Goal: Information Seeking & Learning: Learn about a topic

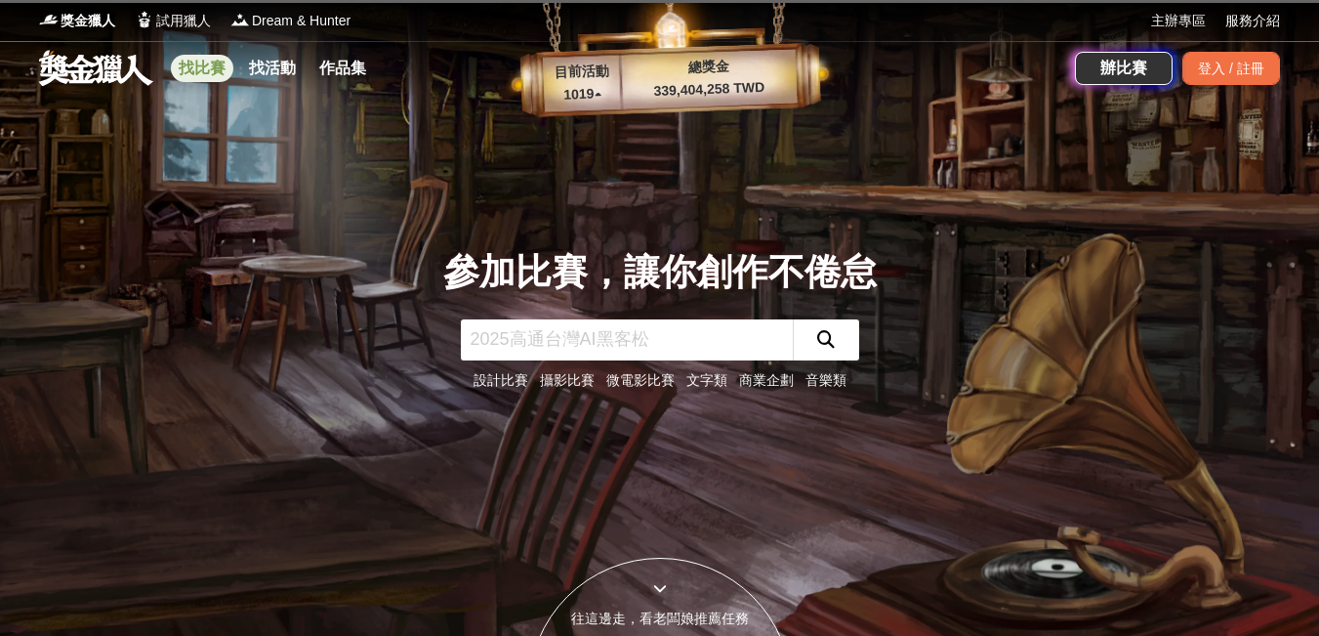
click at [196, 70] on link "找比賽" at bounding box center [202, 68] width 63 height 27
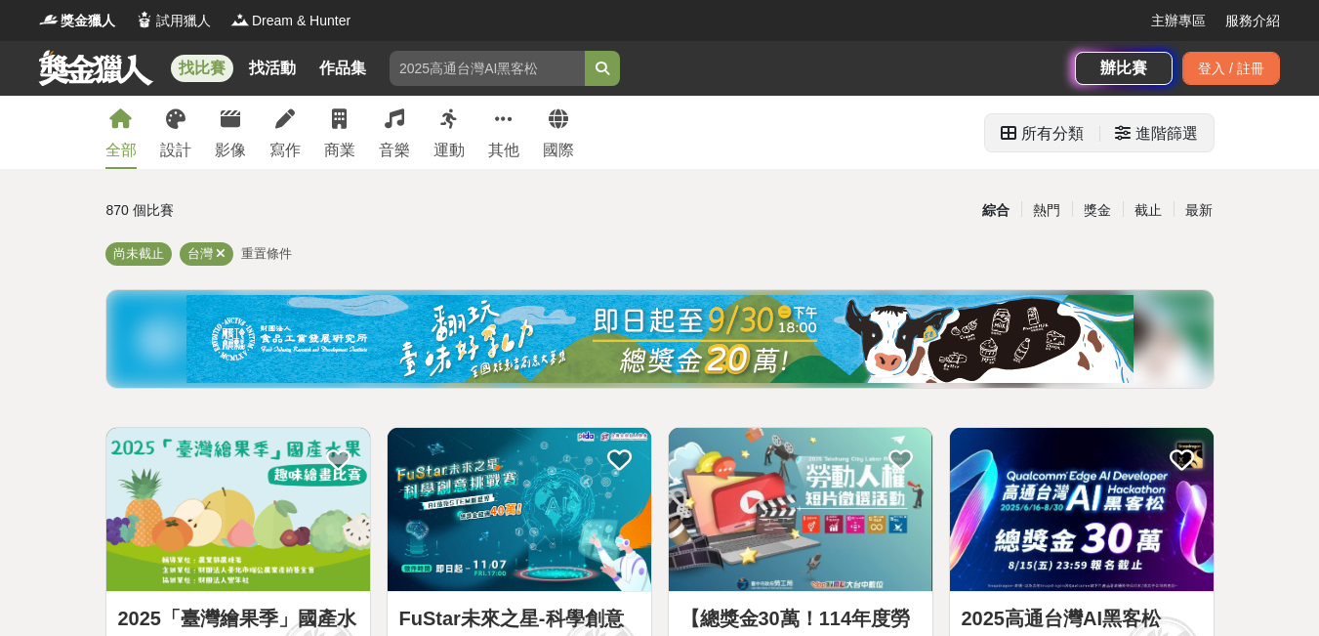
click at [1171, 142] on div "進階篩選" at bounding box center [1167, 133] width 63 height 39
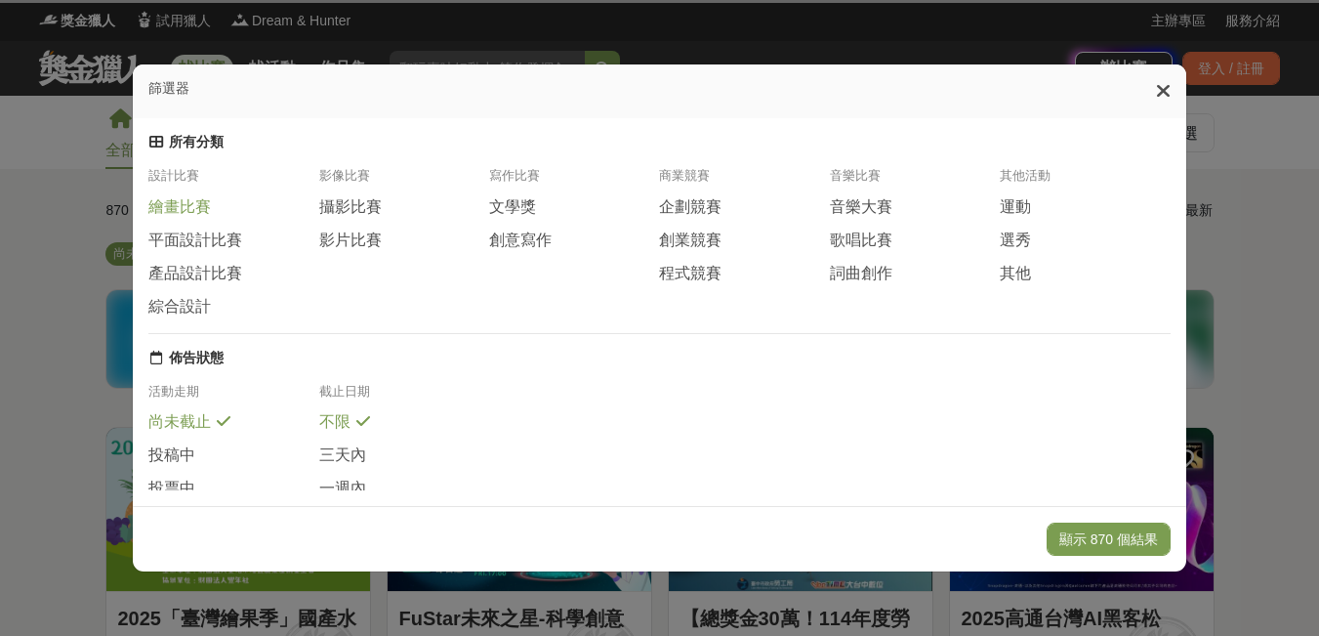
click at [179, 215] on span "繪畫比賽" at bounding box center [179, 207] width 63 height 21
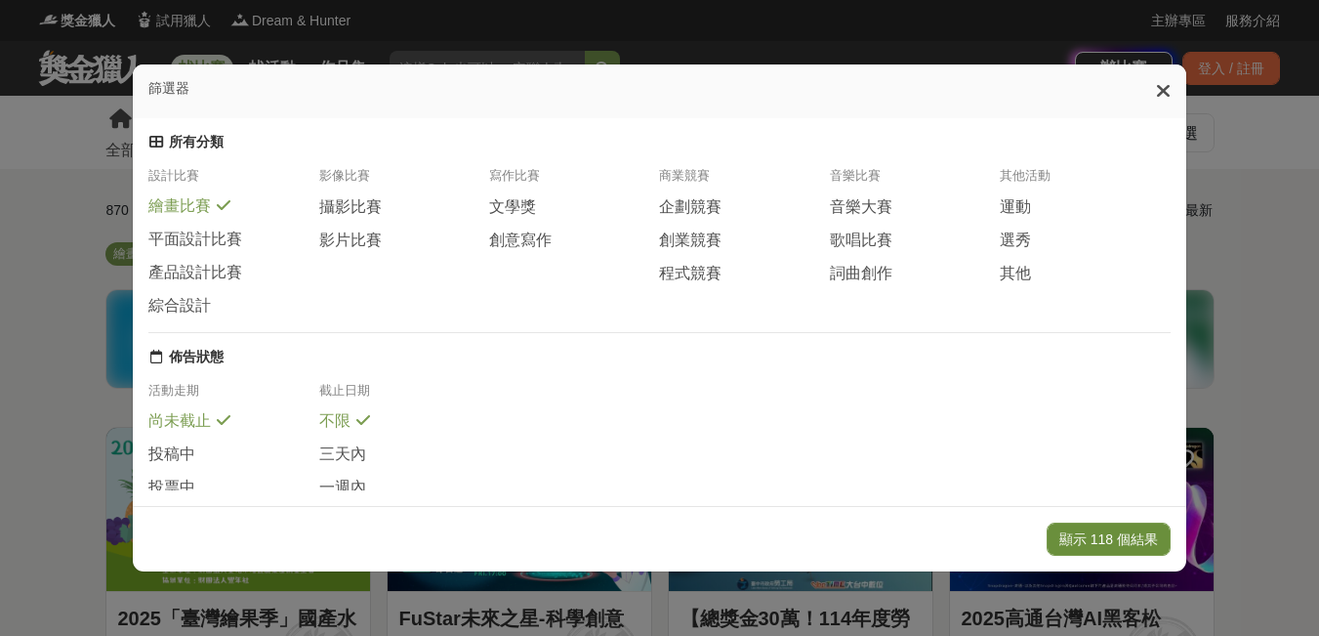
click at [1094, 538] on button "顯示 118 個結果" at bounding box center [1109, 539] width 124 height 33
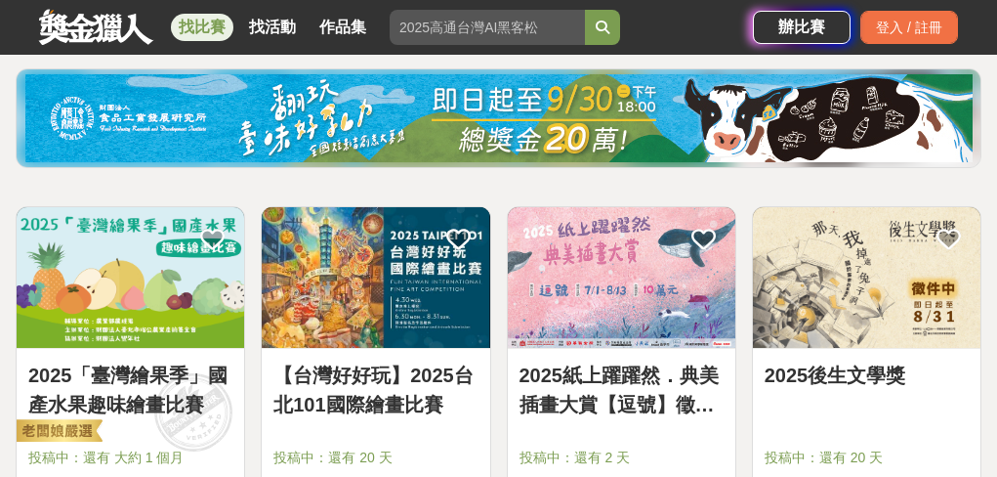
scroll to position [251, 0]
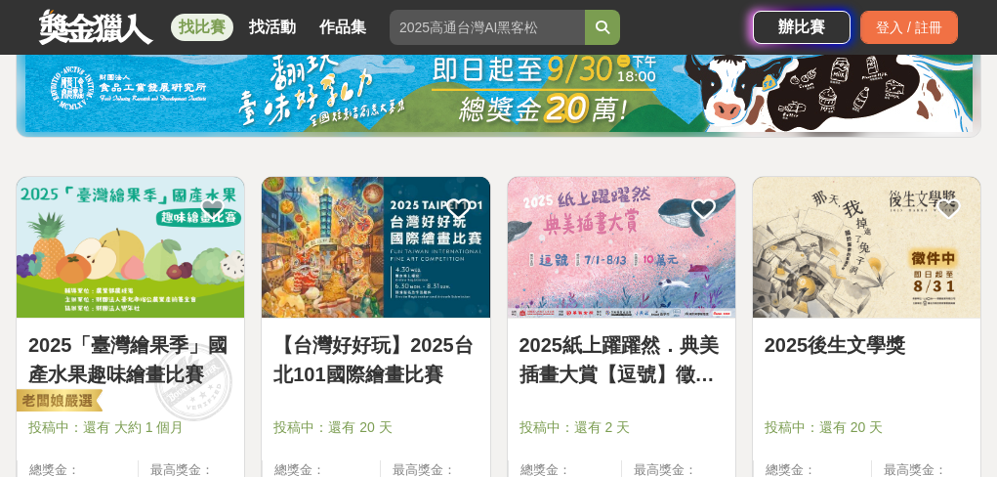
click at [124, 257] on img at bounding box center [131, 247] width 228 height 141
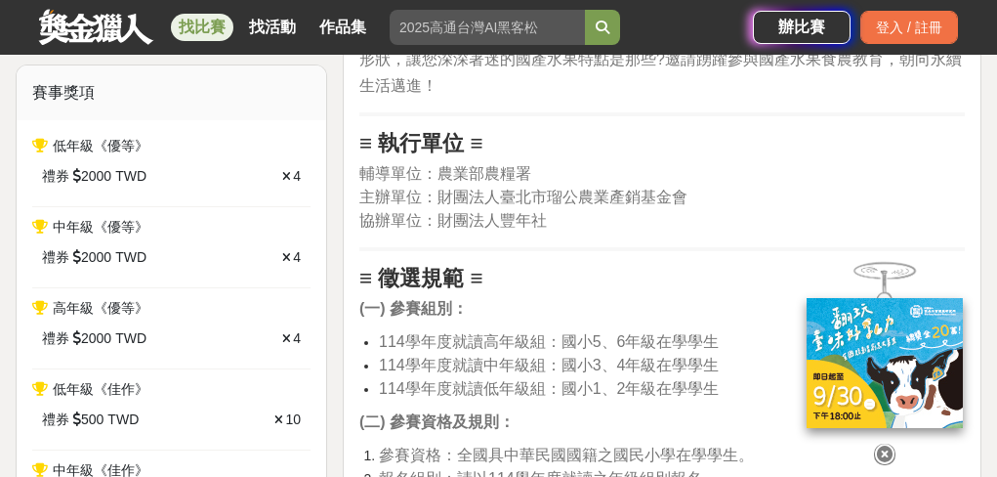
scroll to position [1251, 0]
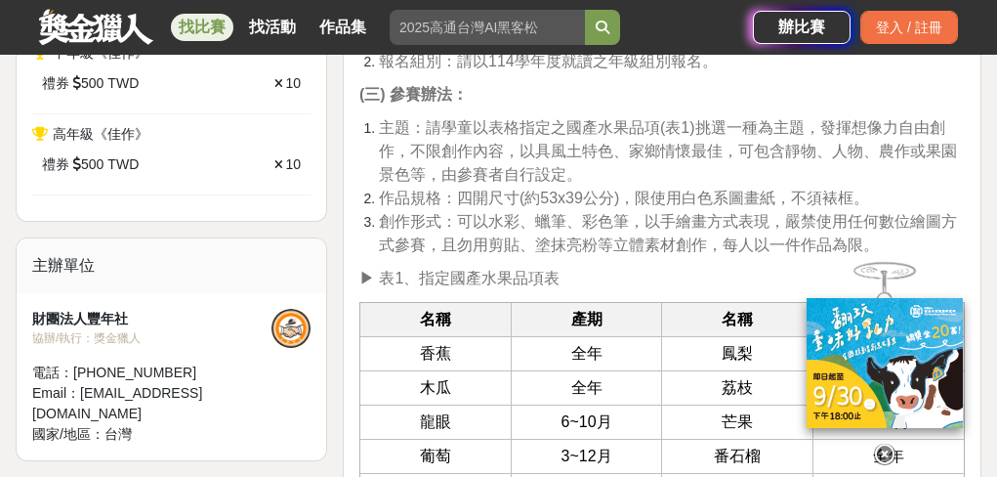
click at [894, 448] on icon at bounding box center [884, 453] width 21 height 21
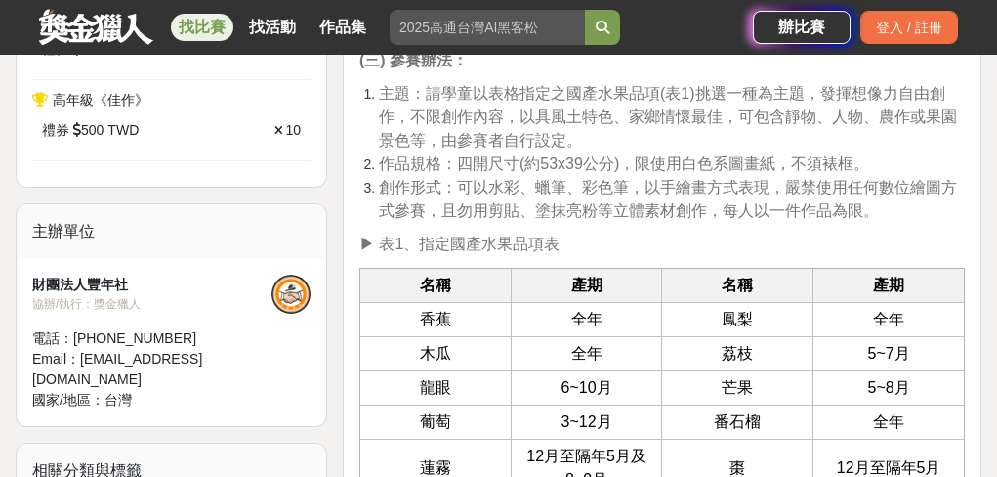
scroll to position [1317, 0]
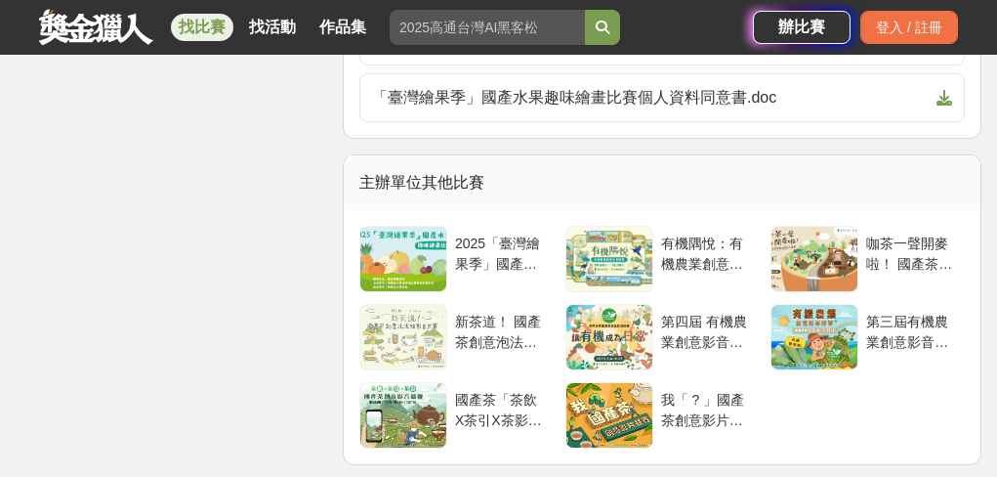
scroll to position [3888, 0]
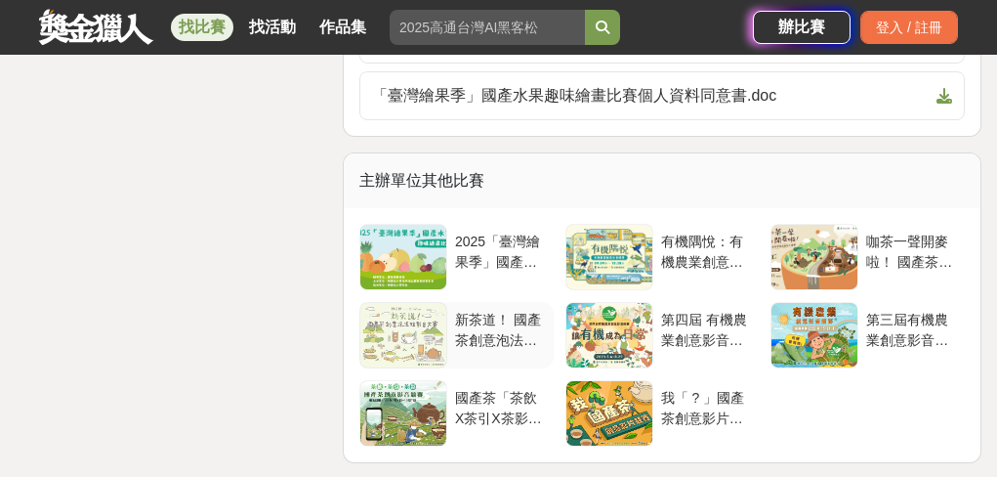
click at [397, 323] on div at bounding box center [403, 335] width 86 height 64
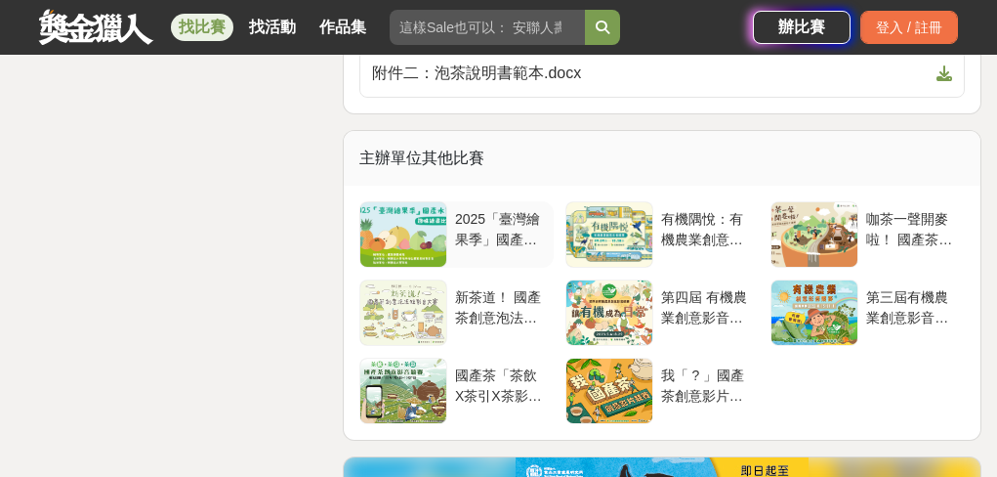
scroll to position [5944, 0]
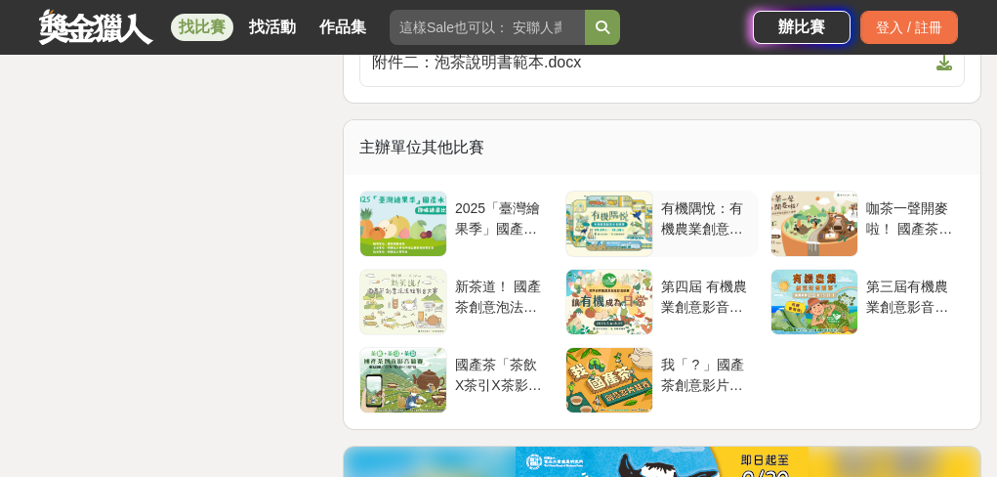
click at [684, 203] on div "有機隅悅：有機農業創意影音競賽" at bounding box center [706, 216] width 91 height 37
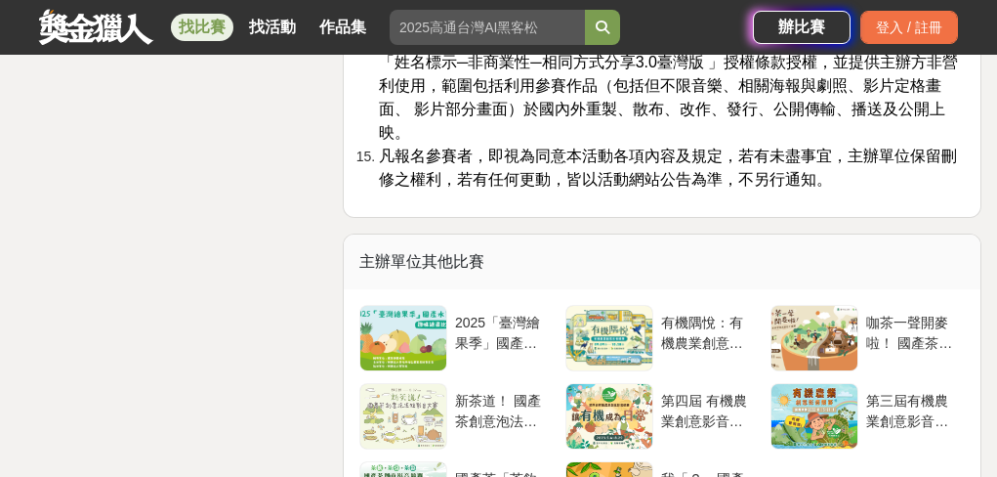
scroll to position [5864, 0]
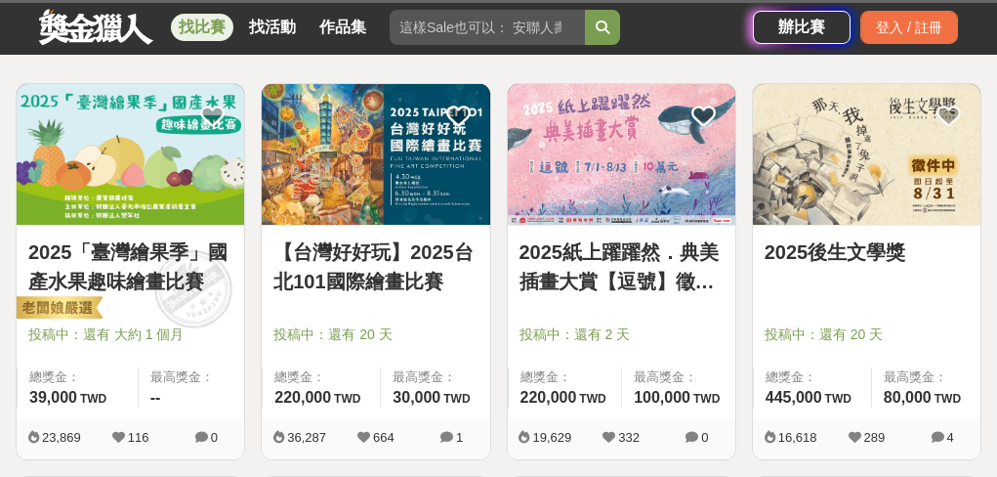
scroll to position [349, 0]
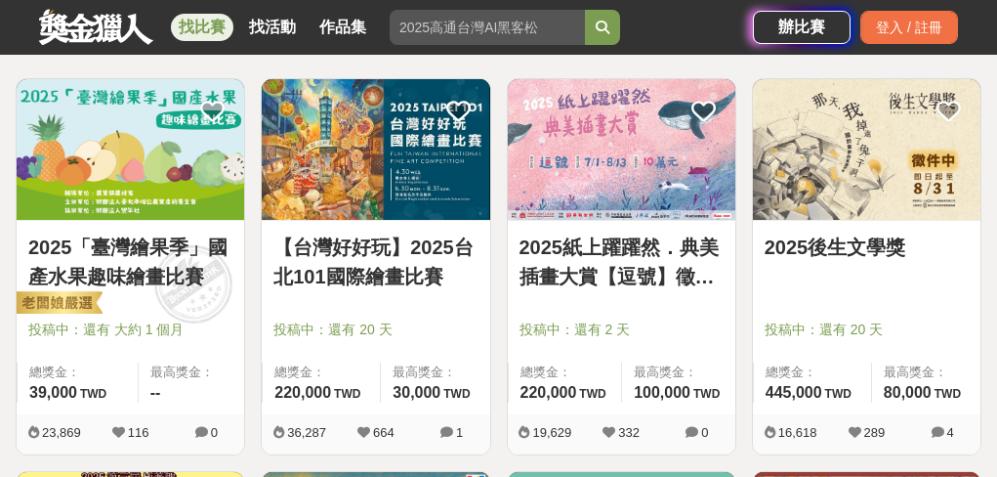
click at [868, 244] on link "2025後生文學獎" at bounding box center [867, 246] width 204 height 29
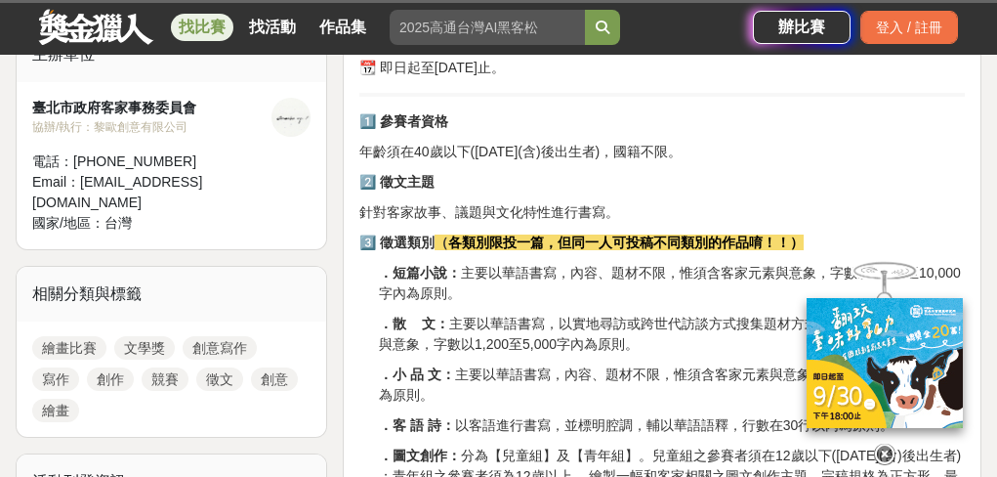
scroll to position [727, 0]
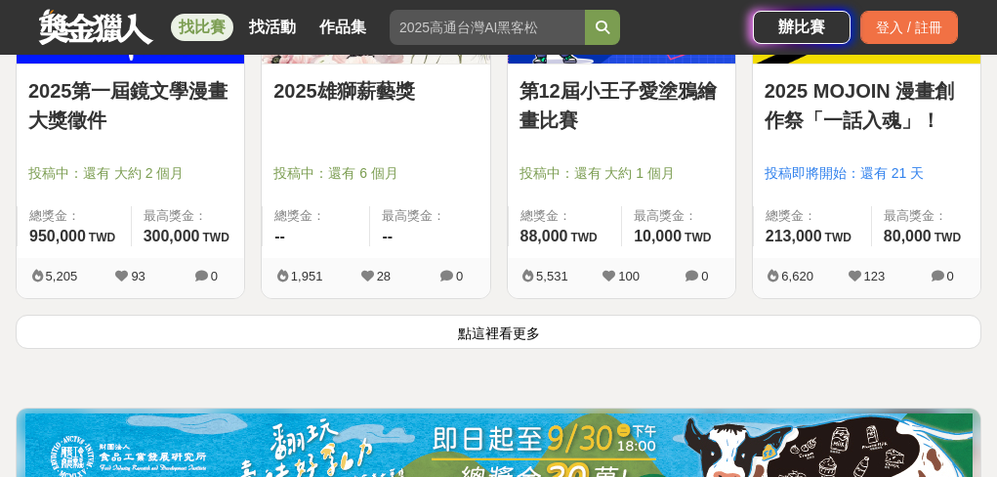
scroll to position [2476, 0]
